Goal: Task Accomplishment & Management: Manage account settings

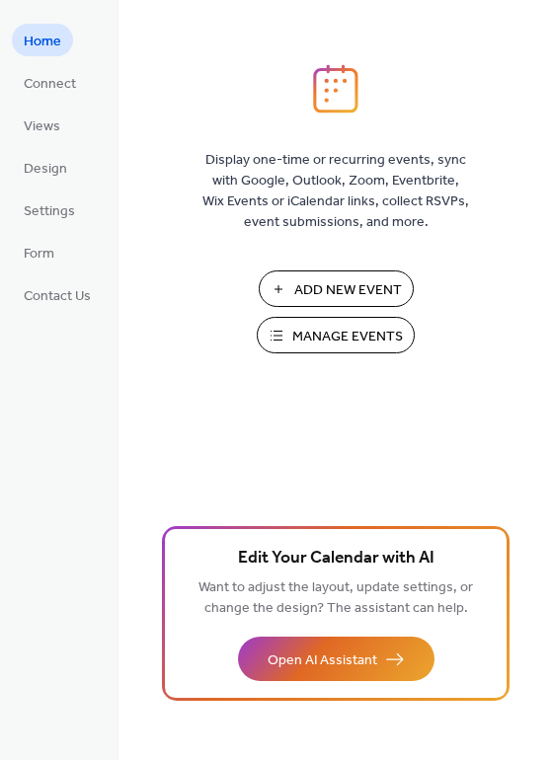
click at [337, 339] on span "Manage Events" at bounding box center [347, 337] width 111 height 21
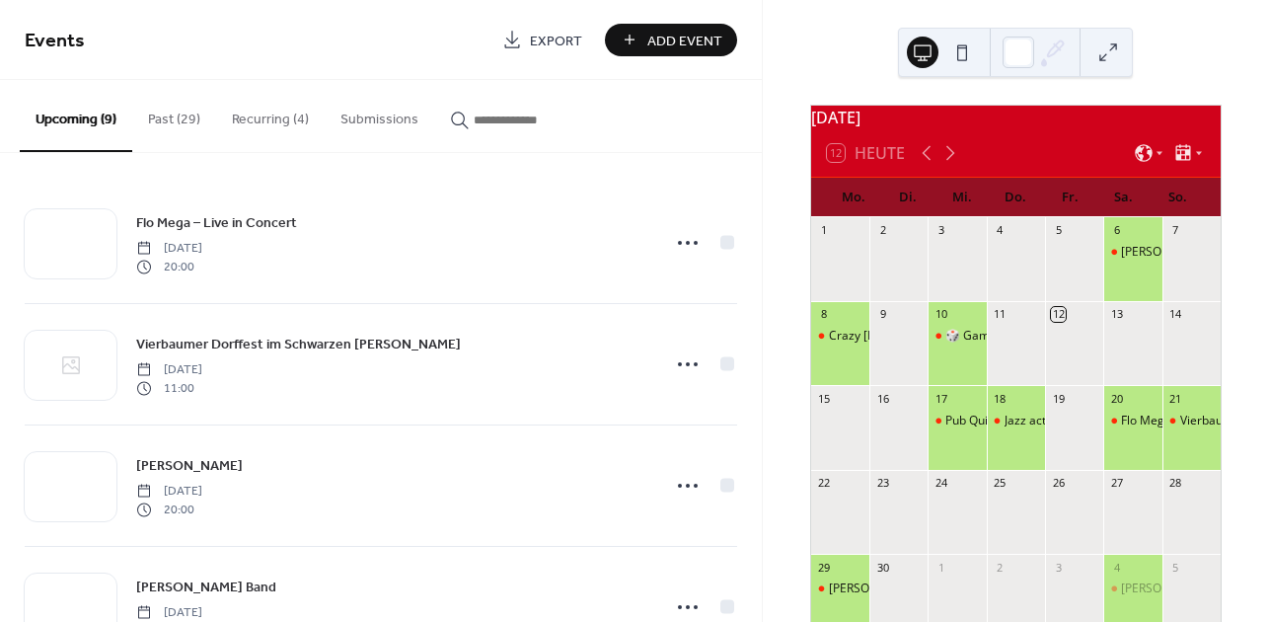
click at [265, 112] on button "Recurring (4)" at bounding box center [270, 115] width 109 height 70
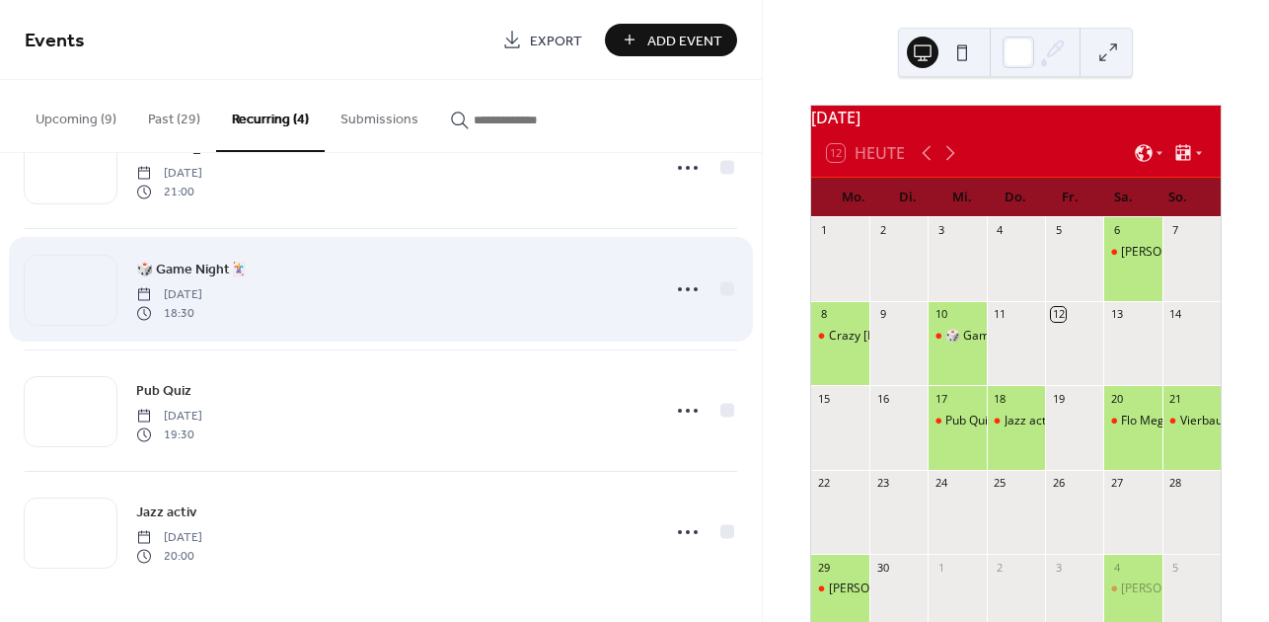
scroll to position [75, 0]
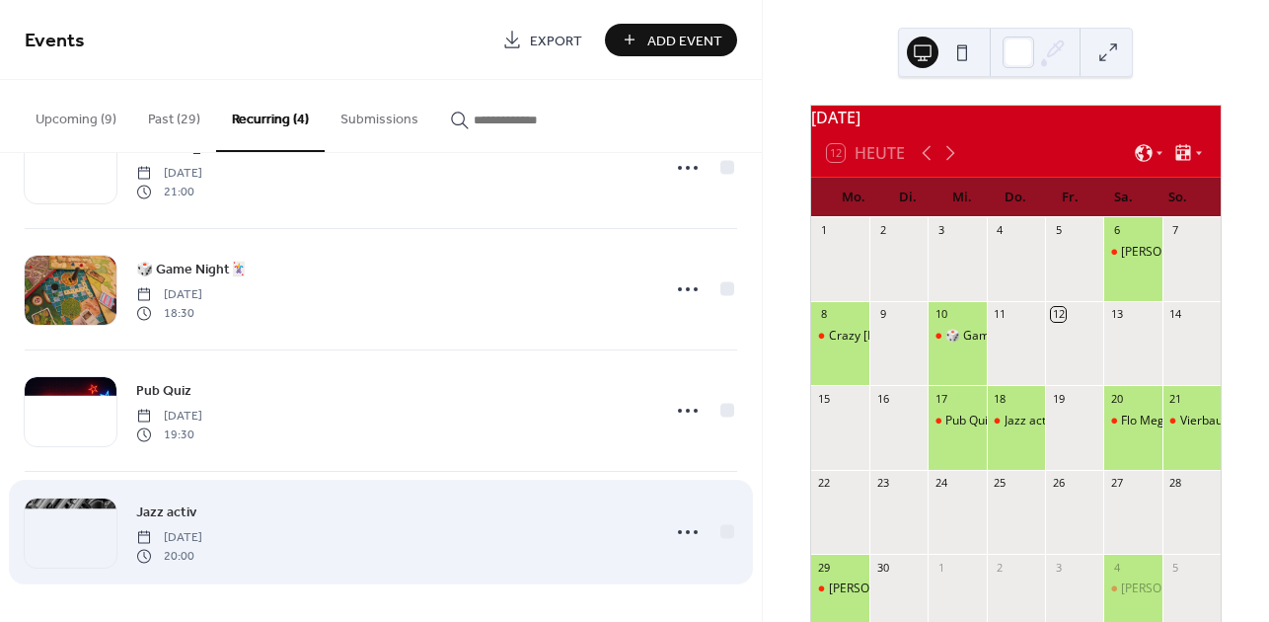
click at [417, 532] on div "Jazz activ [DATE] 20:00" at bounding box center [391, 531] width 511 height 63
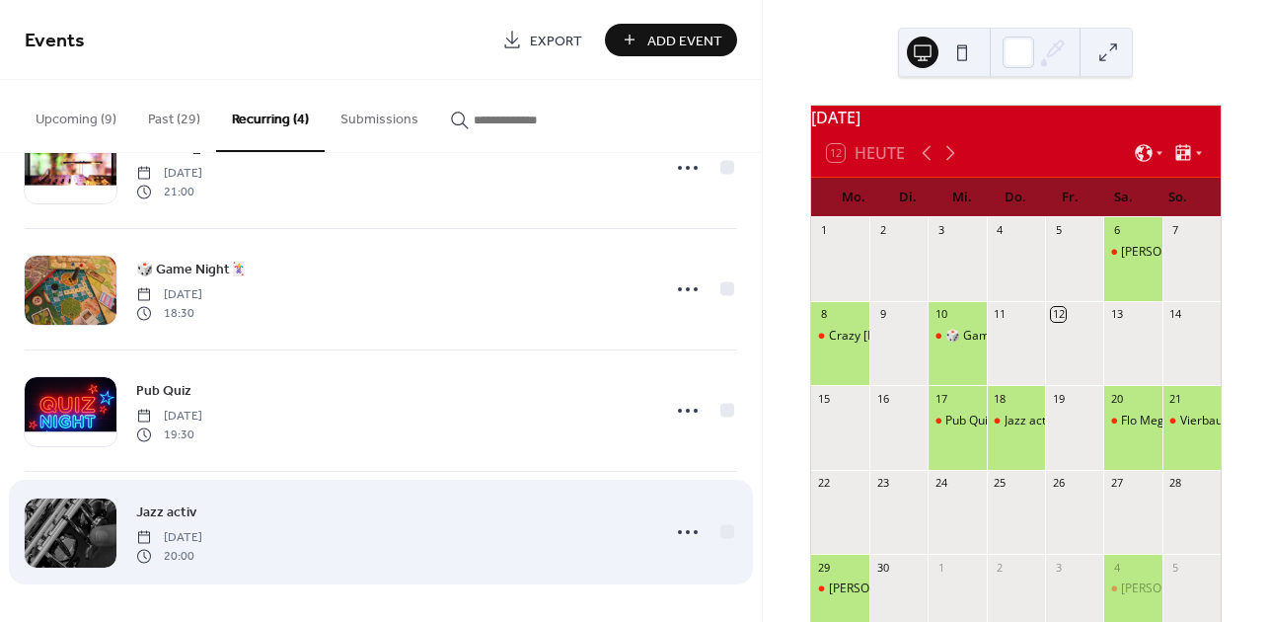
click at [417, 532] on div "Jazz activ [DATE] 20:00" at bounding box center [391, 531] width 511 height 63
click at [681, 527] on icon at bounding box center [688, 532] width 32 height 32
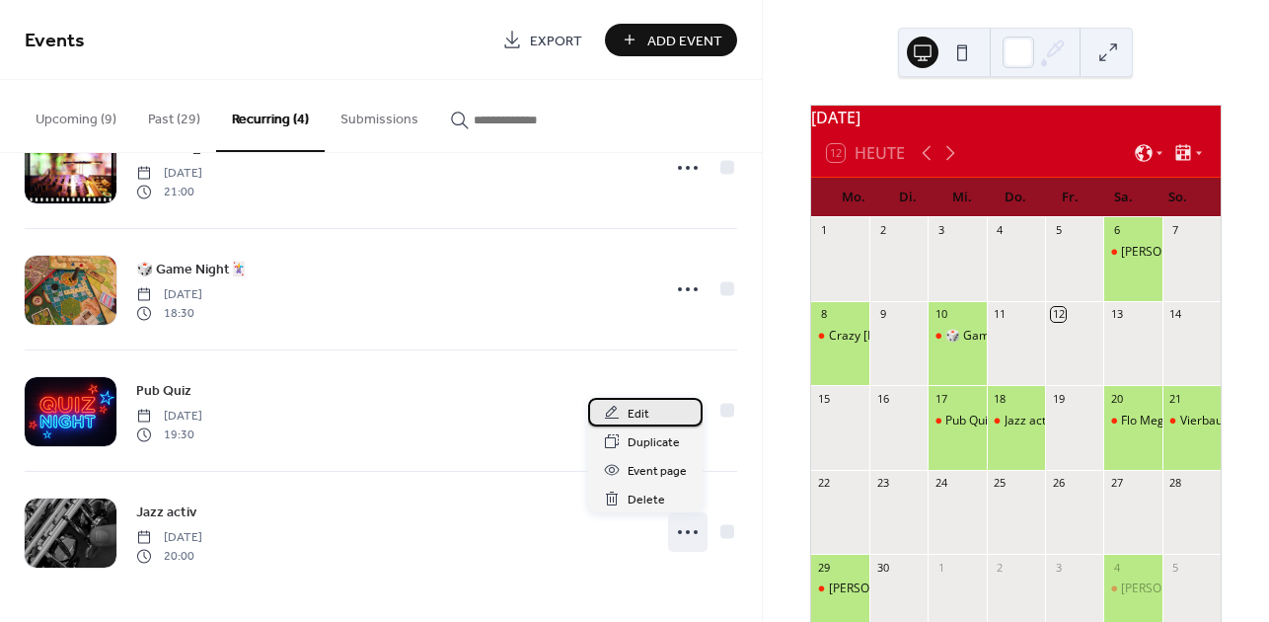
click at [638, 408] on span "Edit" at bounding box center [639, 414] width 22 height 21
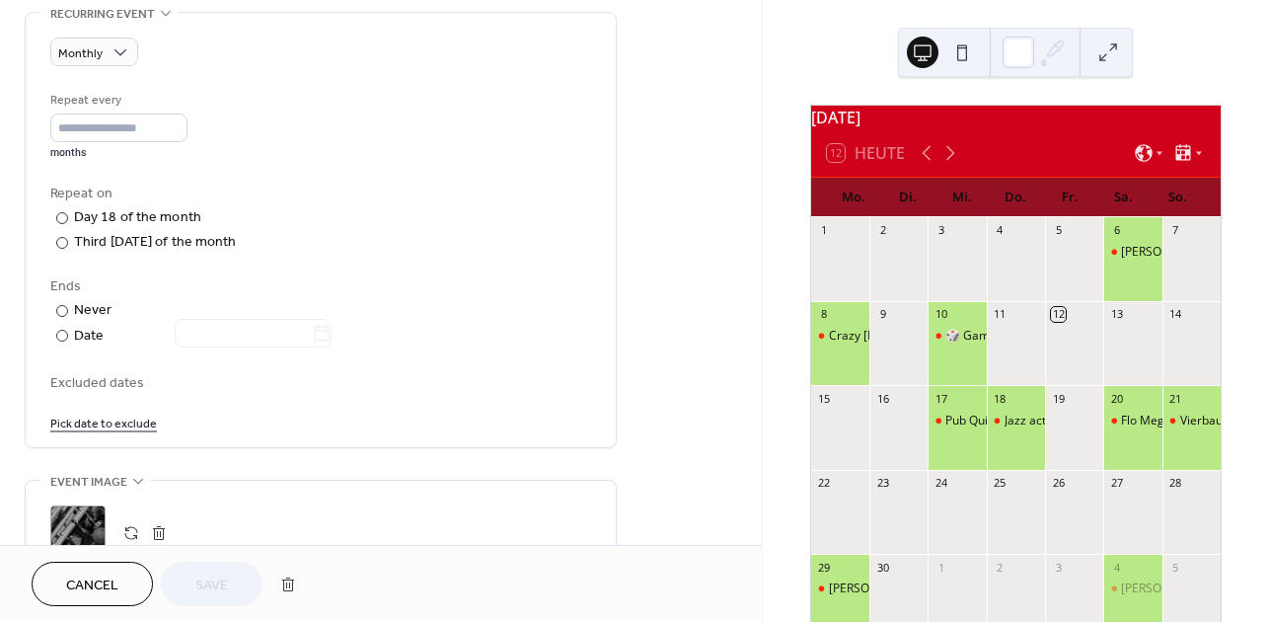
scroll to position [867, 0]
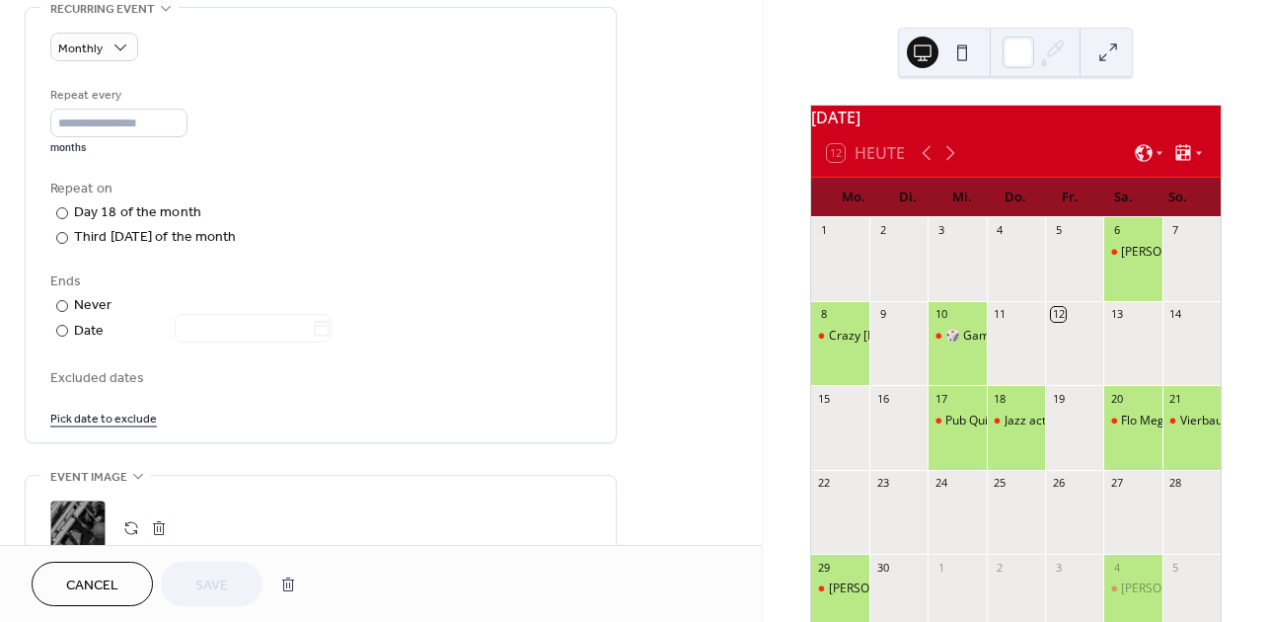
click at [123, 425] on link "Pick date to exclude" at bounding box center [103, 417] width 107 height 21
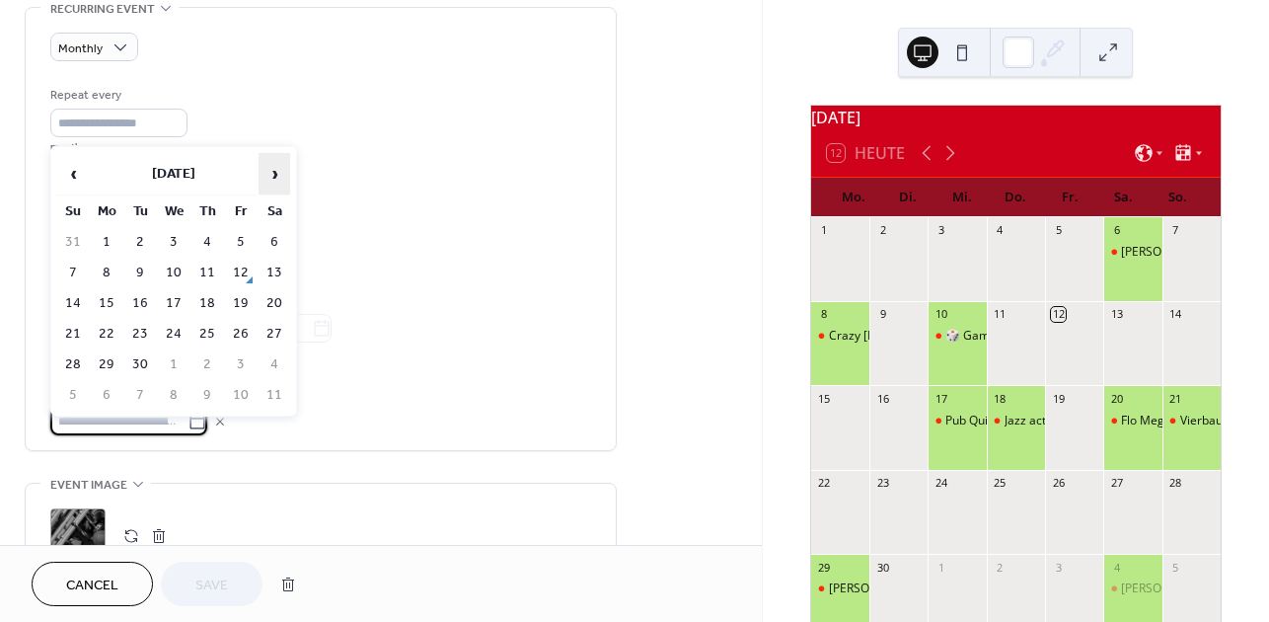
click at [273, 172] on span "›" at bounding box center [275, 173] width 30 height 39
click at [175, 299] on td "12" at bounding box center [174, 303] width 32 height 29
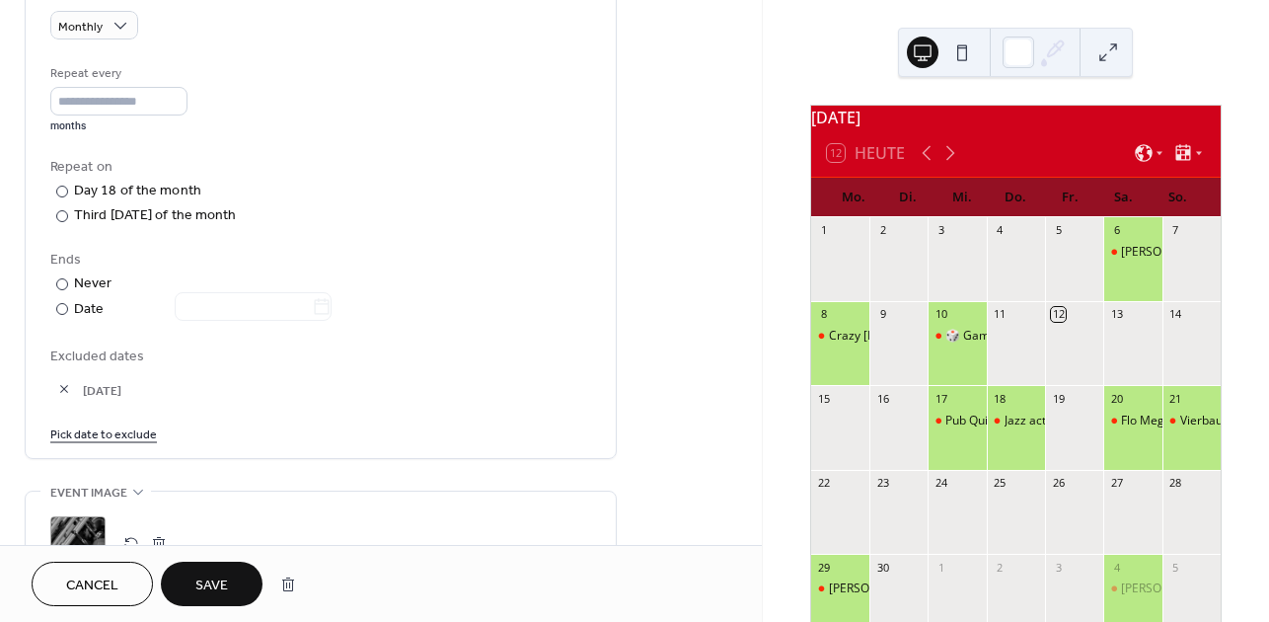
scroll to position [898, 0]
